Goal: Task Accomplishment & Management: Use online tool/utility

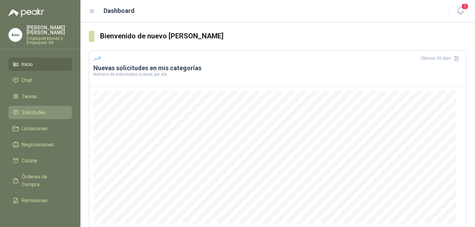
click at [42, 109] on span "Solicitudes" at bounding box center [34, 113] width 24 height 8
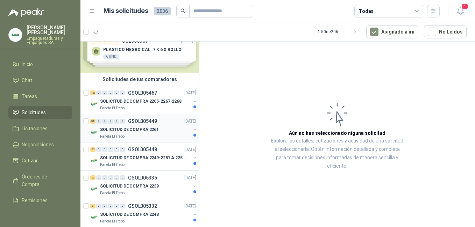
scroll to position [35, 0]
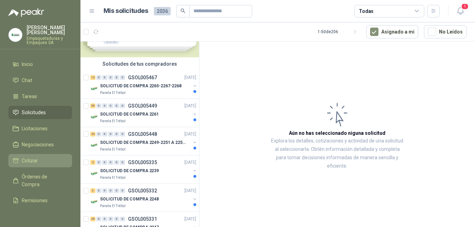
click at [27, 157] on span "Cotizar" at bounding box center [30, 161] width 16 height 8
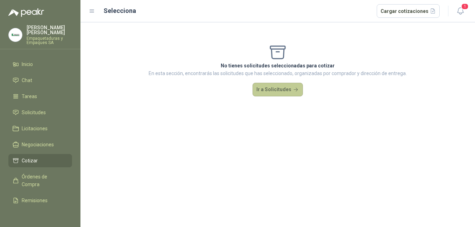
click at [274, 90] on button "Ir a Solicitudes" at bounding box center [278, 90] width 50 height 14
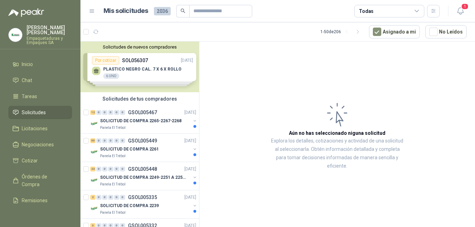
click at [125, 69] on div "Solicitudes de nuevos compradores Por cotizar SOL056307 [DATE] PLASTICO NEGRO C…" at bounding box center [139, 67] width 119 height 51
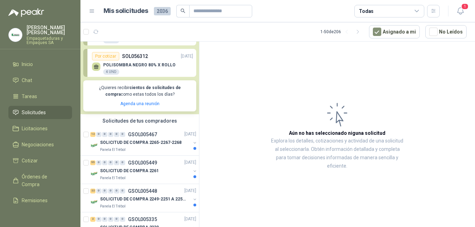
scroll to position [117, 0]
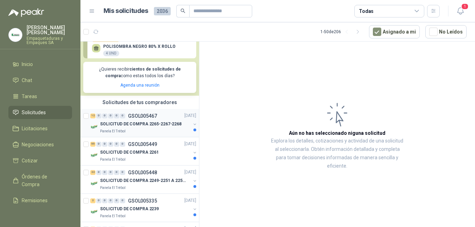
click at [128, 125] on p "SOLICITUD DE COMPRA 2265-2267-2268" at bounding box center [141, 124] width 82 height 7
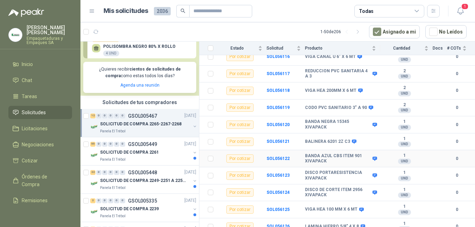
scroll to position [109, 0]
click at [121, 151] on p "SOLICITUD DE COMPRA 2261" at bounding box center [129, 152] width 59 height 7
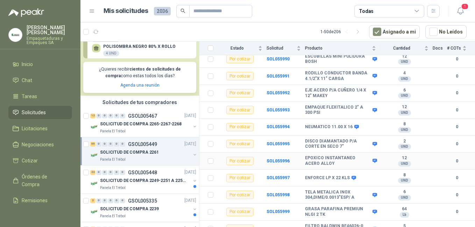
scroll to position [883, 0]
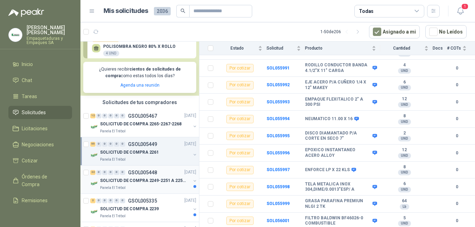
click at [136, 177] on div "SOLICITUD DE COMPRA 2249-2251 A 2256-2258 Y 2262" at bounding box center [145, 181] width 91 height 8
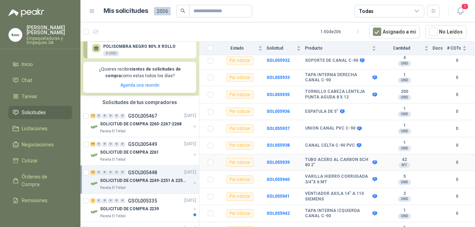
scroll to position [290, 0]
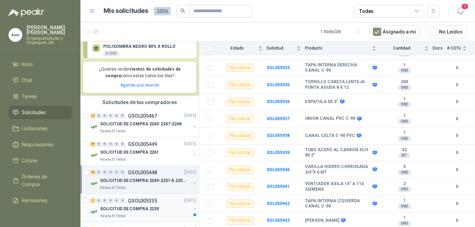
click at [130, 202] on p "GSOL005335" at bounding box center [142, 201] width 29 height 5
click at [131, 207] on p "SOLICITUD DE COMPRA 2239" at bounding box center [129, 209] width 59 height 7
